Goal: Transaction & Acquisition: Purchase product/service

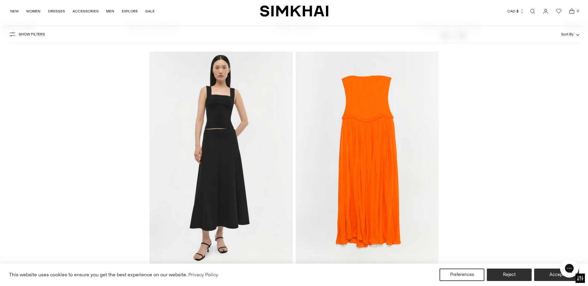
scroll to position [12086, 0]
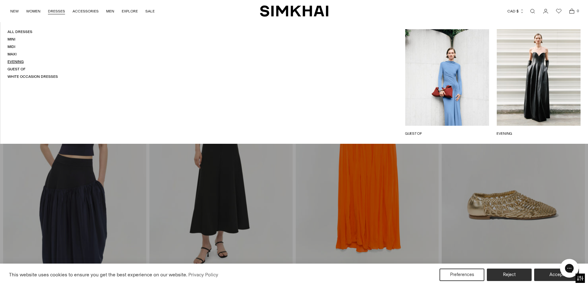
click at [18, 62] on link "Evening" at bounding box center [15, 61] width 16 height 4
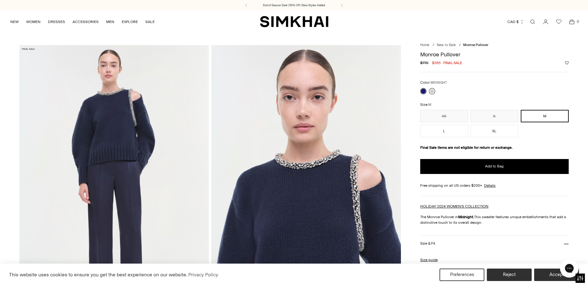
click at [432, 91] on link at bounding box center [432, 91] width 6 height 6
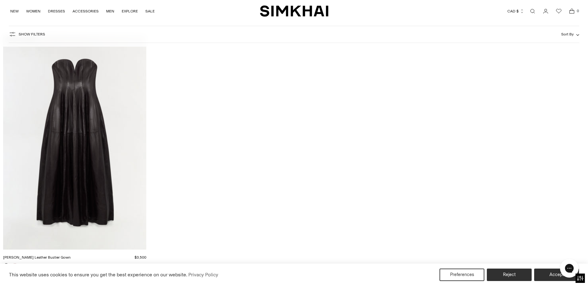
scroll to position [2266, 0]
